Goal: Find specific page/section: Find specific page/section

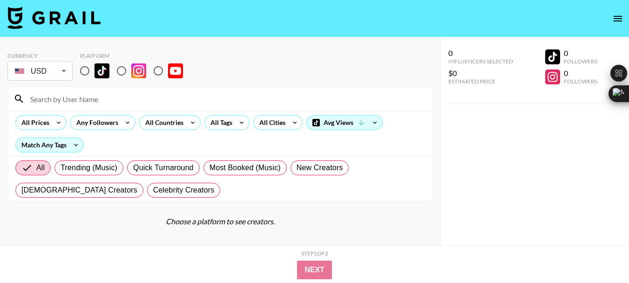
click at [156, 73] on input "radio" at bounding box center [159, 71] width 20 height 20
radio input "true"
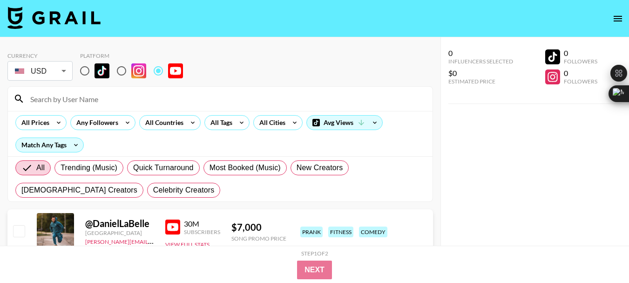
click at [56, 99] on input at bounding box center [226, 98] width 402 height 15
paste input "@insaneshayne1"
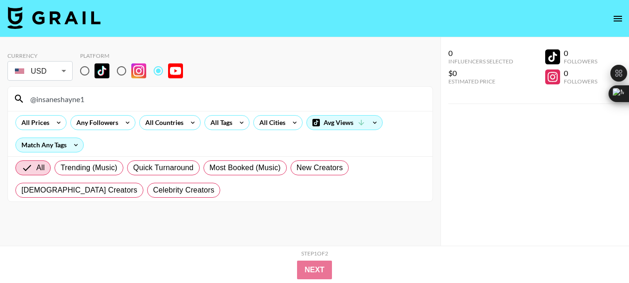
type input "@insaneshayne1"
click at [57, 98] on input "@insaneshayne1" at bounding box center [226, 98] width 402 height 15
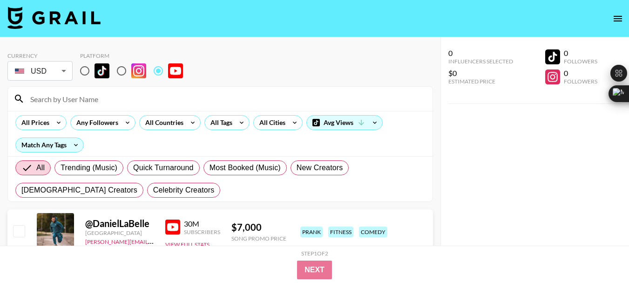
paste input "@SV2FC"
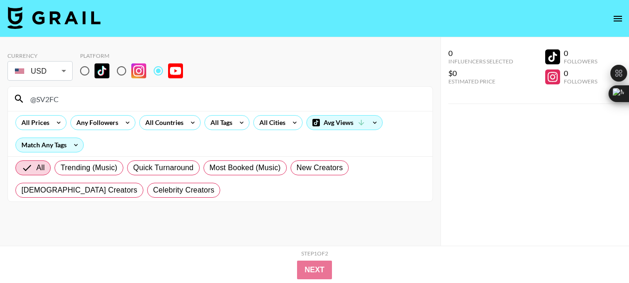
type input "@SV2FC"
click at [48, 98] on input "@SV2FC" at bounding box center [226, 98] width 402 height 15
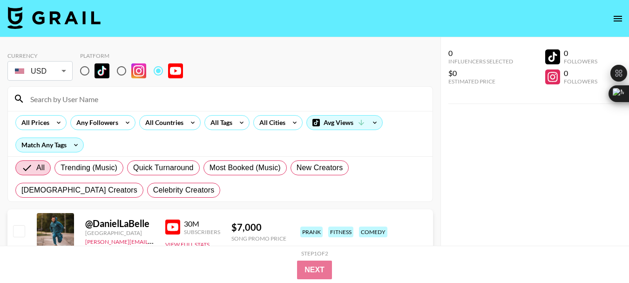
paste input "@BlackPanthaa"
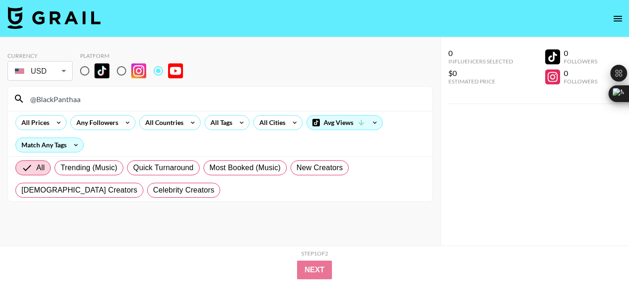
type input "@BlackPanthaa"
click at [68, 99] on input "@BlackPanthaa" at bounding box center [226, 98] width 402 height 15
click at [66, 99] on input "@BlackPanthaa" at bounding box center [226, 98] width 402 height 15
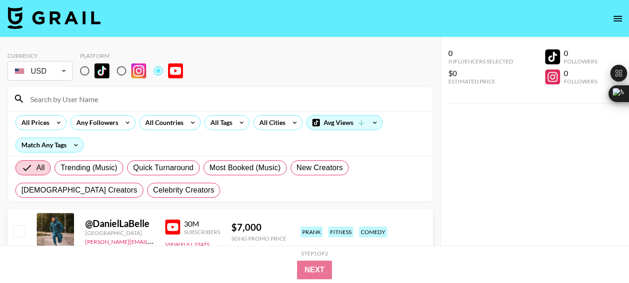
paste input "@TechWithTim"
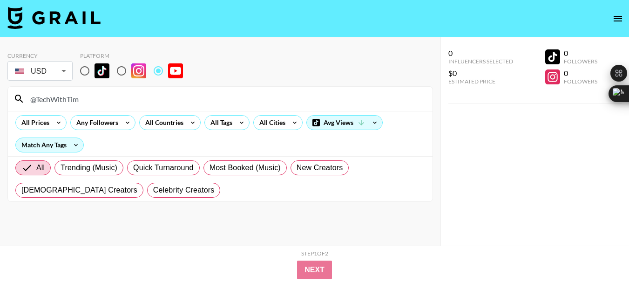
type input "@TechWithTim"
click at [56, 104] on input "@TechWithTim" at bounding box center [226, 98] width 402 height 15
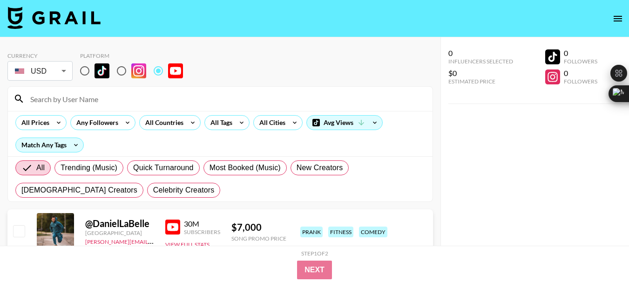
paste input "@SuperSimpleDev"
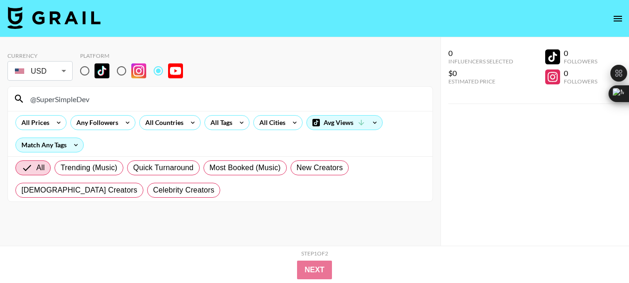
type input "@SuperSimpleDev"
click at [66, 98] on input "@SuperSimpleDev" at bounding box center [226, 98] width 402 height 15
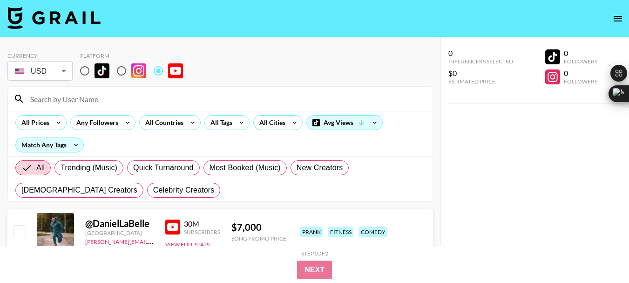
paste input "@prodbyocean"
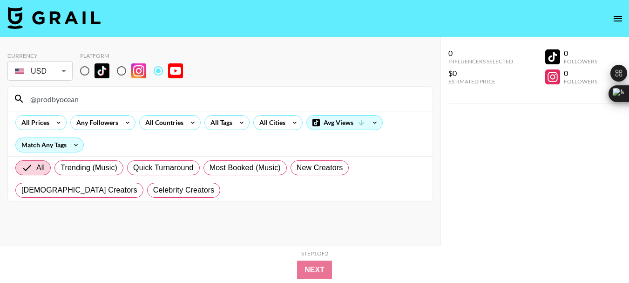
type input "@prodbyocean"
click at [51, 104] on input "@prodbyocean" at bounding box center [226, 98] width 402 height 15
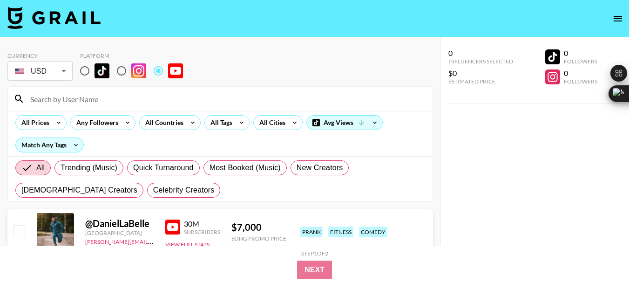
paste input "@techwithsoleyman"
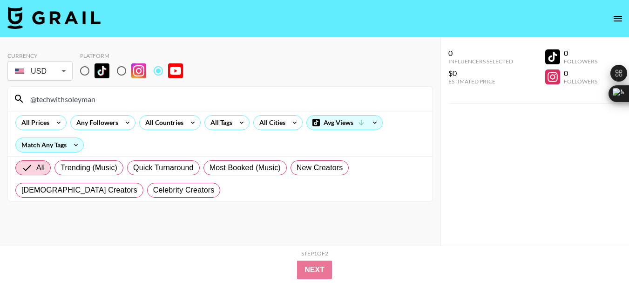
type input "@techwithsoleyman"
